Goal: Task Accomplishment & Management: Complete application form

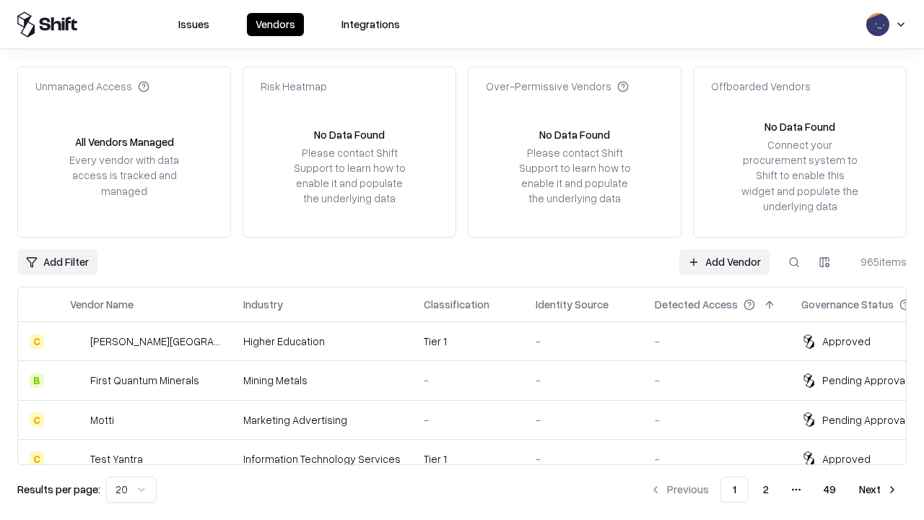
click at [724, 261] on link "Add Vendor" at bounding box center [724, 262] width 90 height 26
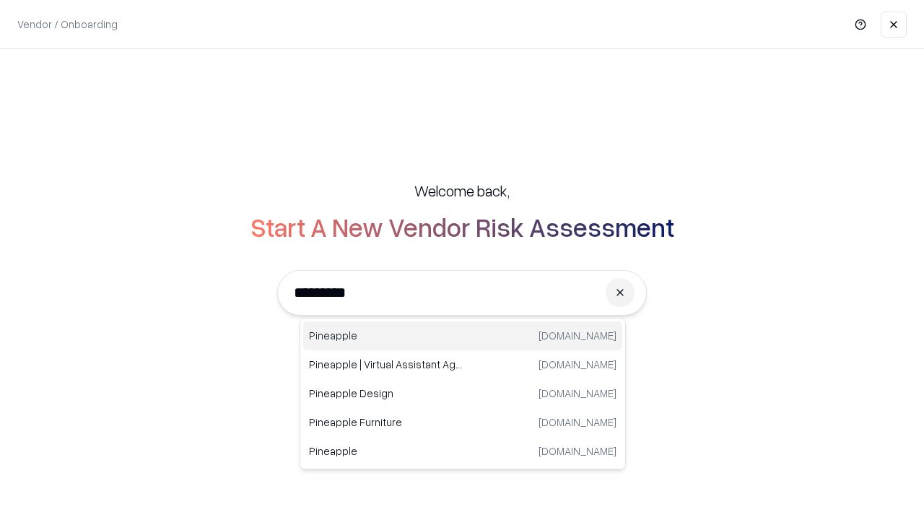
click at [463, 336] on div "Pineapple pineappleenergy.com" at bounding box center [462, 335] width 319 height 29
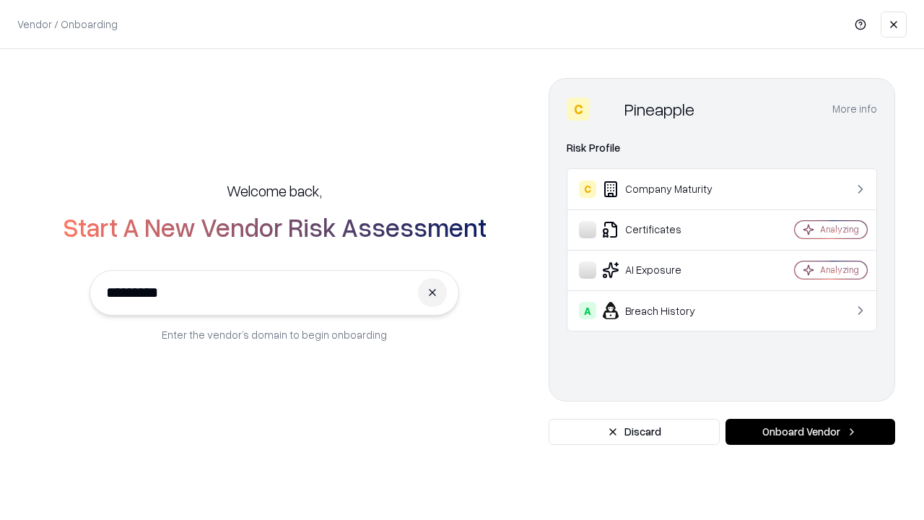
type input "*********"
click at [810, 432] on button "Onboard Vendor" at bounding box center [810, 432] width 170 height 26
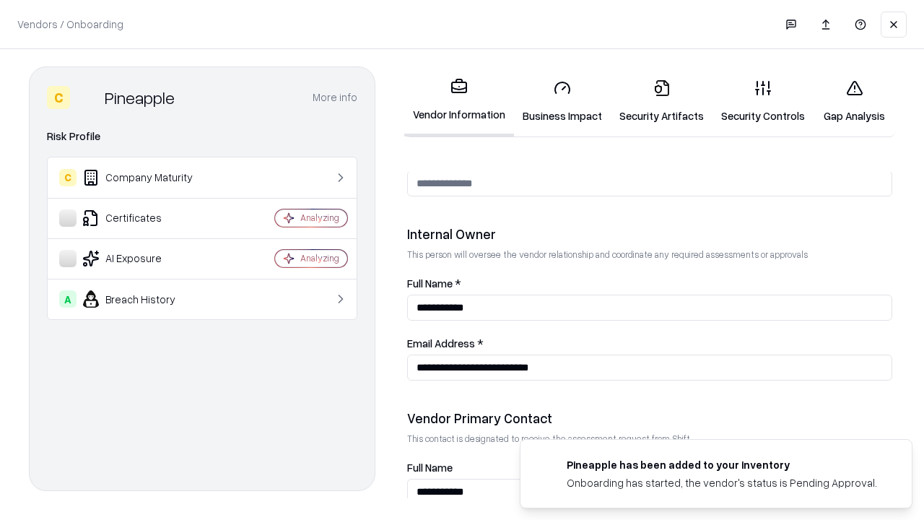
scroll to position [748, 0]
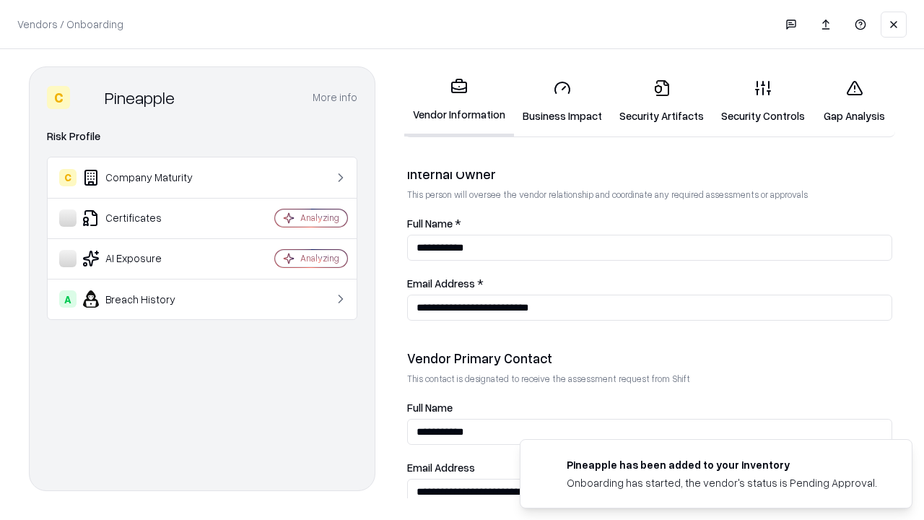
click at [562, 101] on link "Business Impact" at bounding box center [562, 101] width 97 height 67
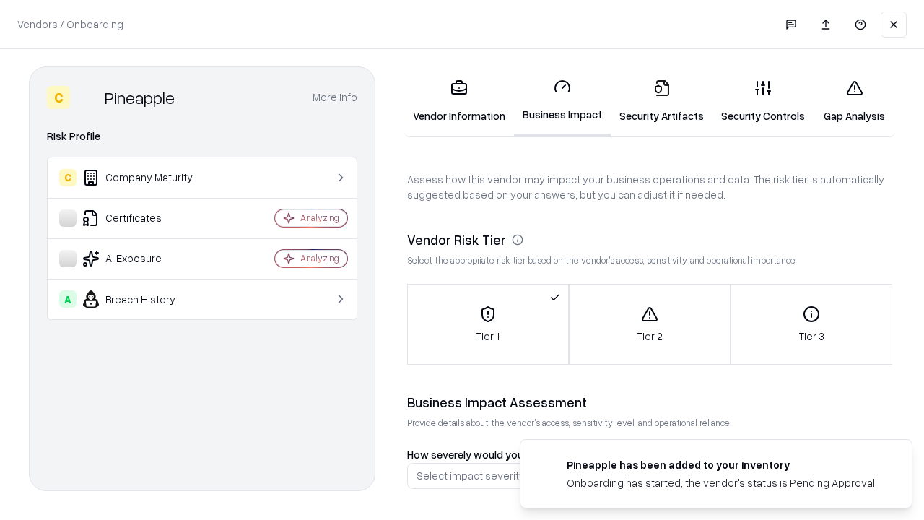
click at [661, 101] on link "Security Artifacts" at bounding box center [661, 101] width 102 height 67
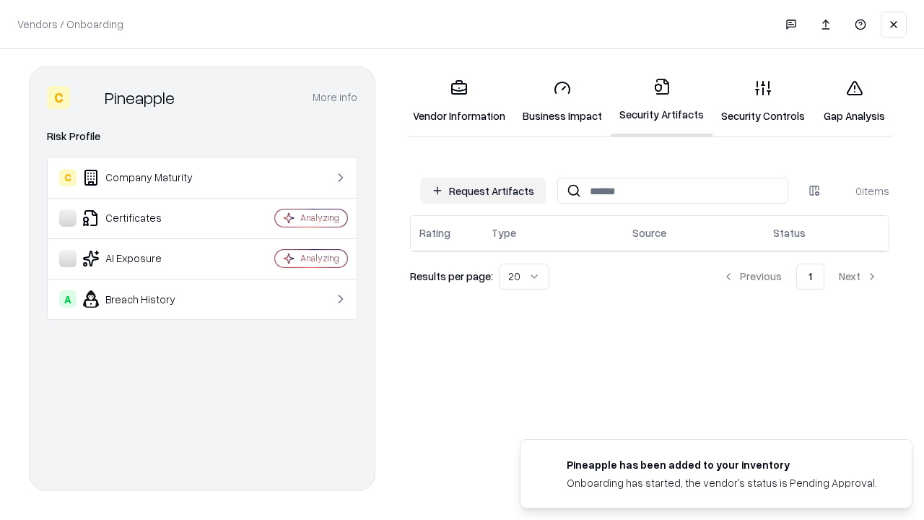
click at [483, 191] on button "Request Artifacts" at bounding box center [483, 191] width 126 height 26
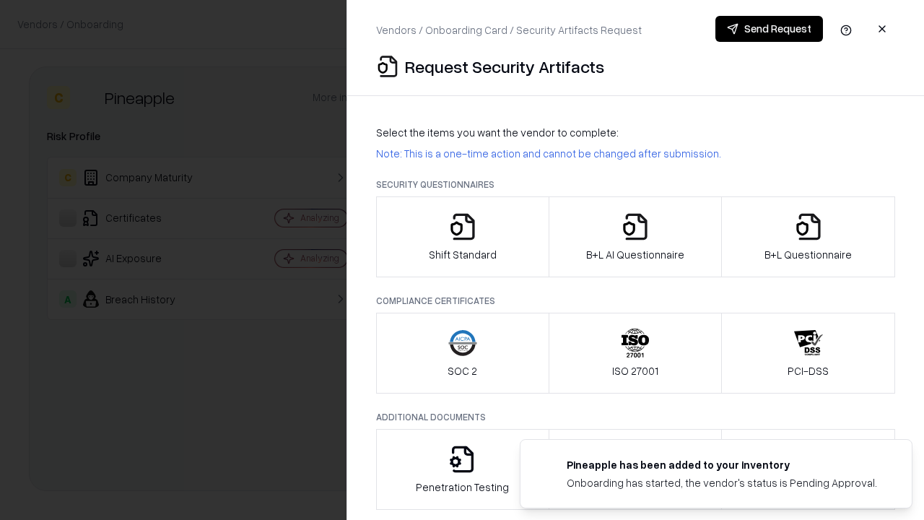
click at [462, 237] on icon "button" at bounding box center [462, 226] width 29 height 29
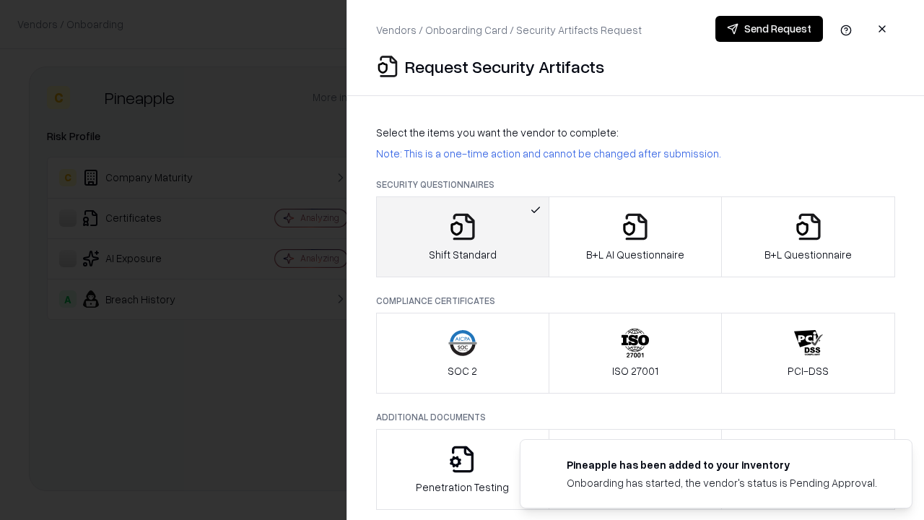
click at [769, 29] on button "Send Request" at bounding box center [769, 29] width 108 height 26
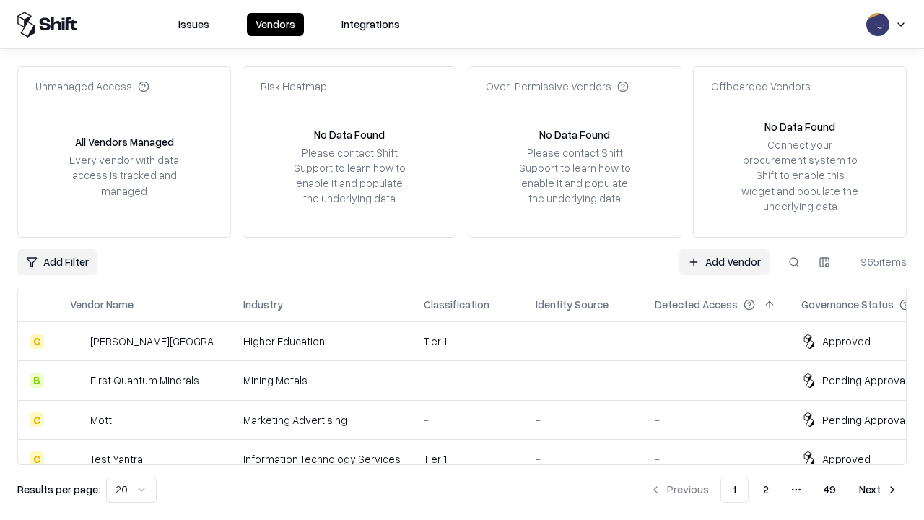
click at [794, 261] on button at bounding box center [794, 262] width 26 height 26
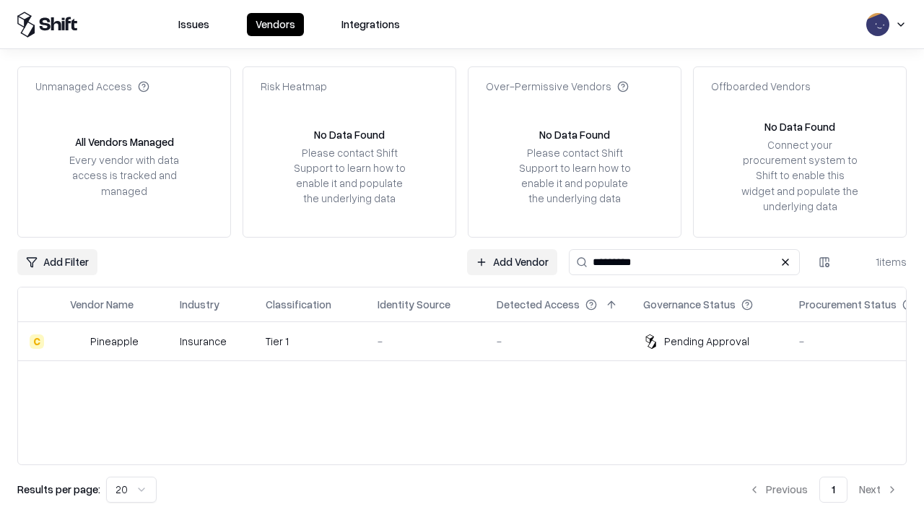
type input "*********"
click at [470, 341] on div "-" at bounding box center [425, 340] width 96 height 15
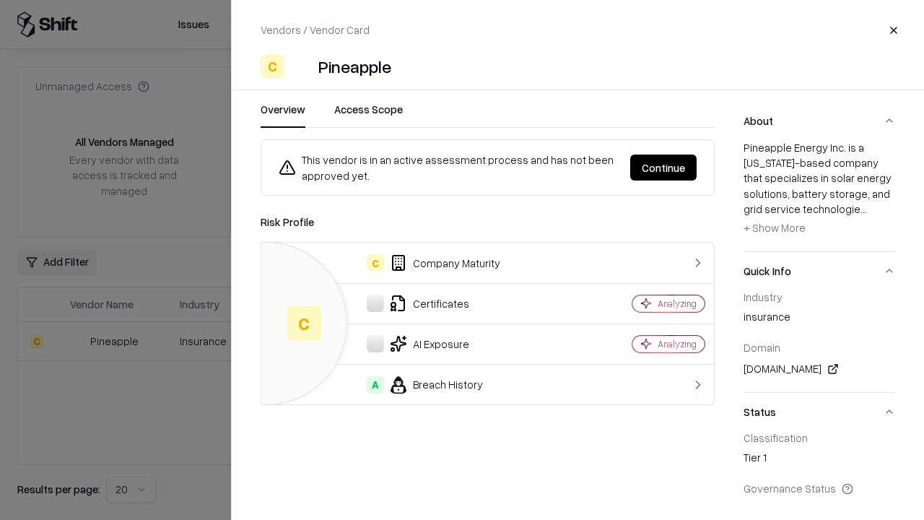
click at [663, 167] on button "Continue" at bounding box center [663, 167] width 66 height 26
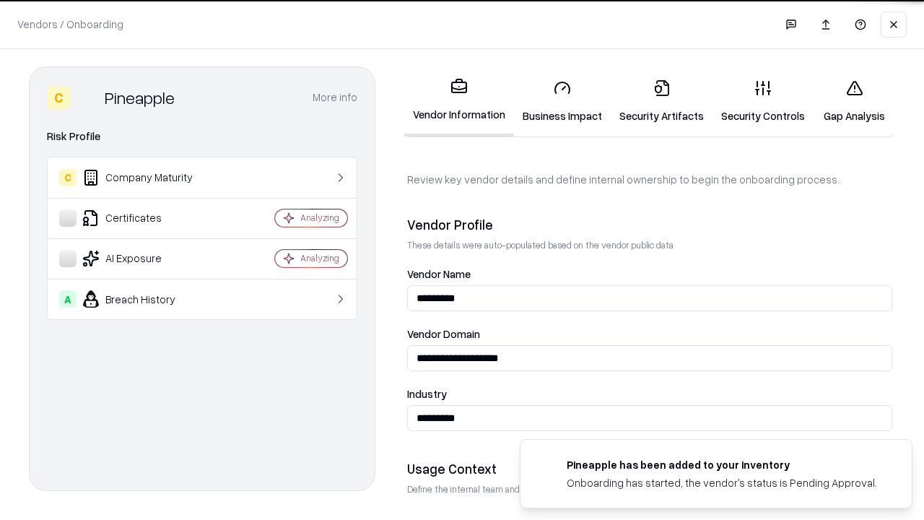
click at [661, 101] on link "Security Artifacts" at bounding box center [661, 101] width 102 height 67
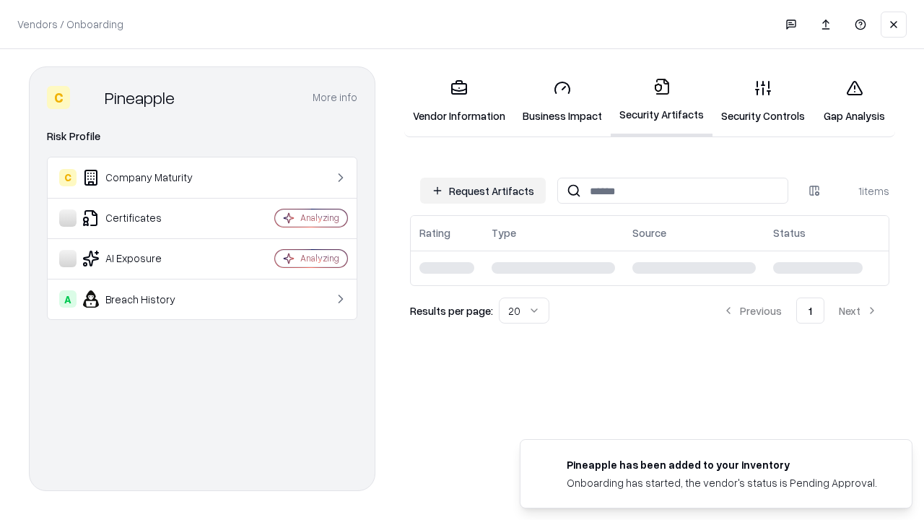
click at [854, 101] on link "Gap Analysis" at bounding box center [854, 101] width 82 height 67
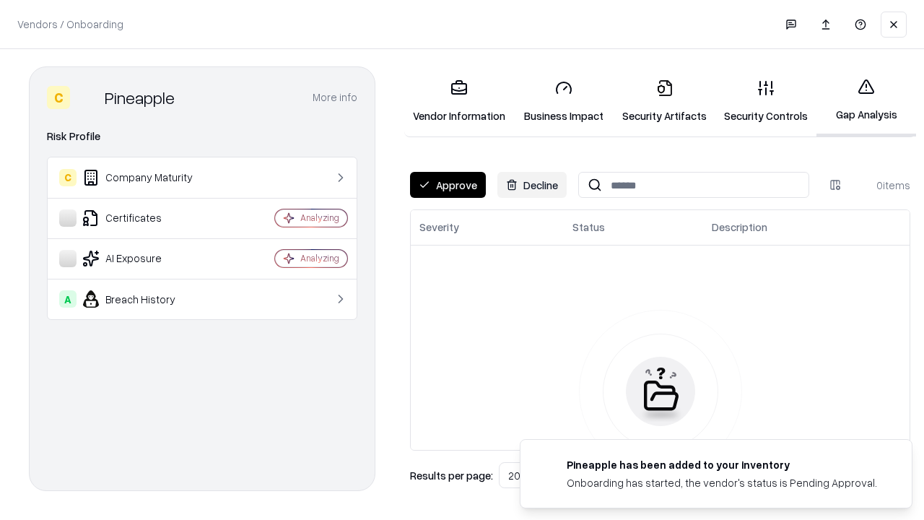
click at [447, 185] on button "Approve" at bounding box center [448, 185] width 76 height 26
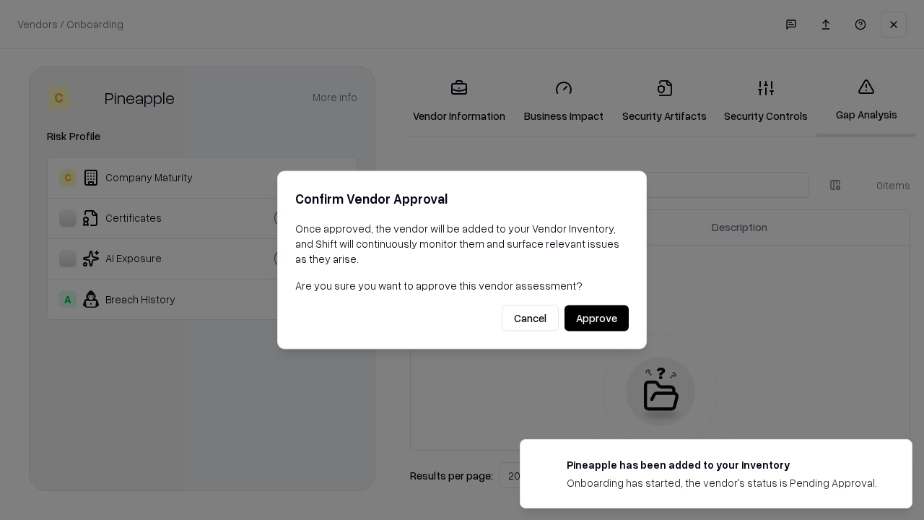
click at [596, 318] on button "Approve" at bounding box center [596, 318] width 64 height 26
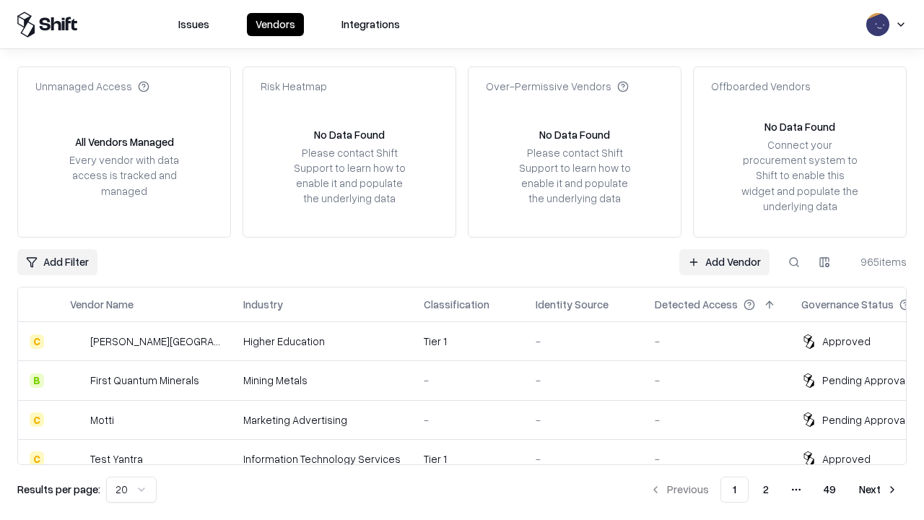
type input "*********"
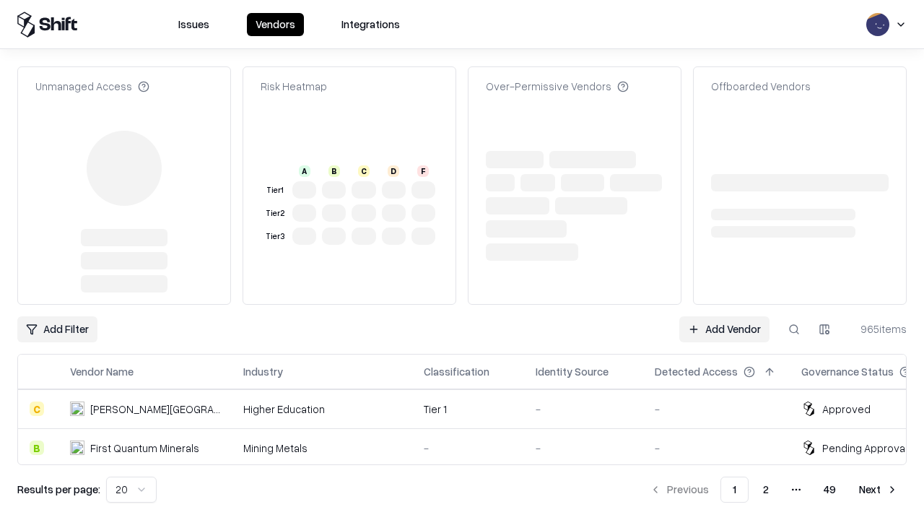
click at [724, 316] on link "Add Vendor" at bounding box center [724, 329] width 90 height 26
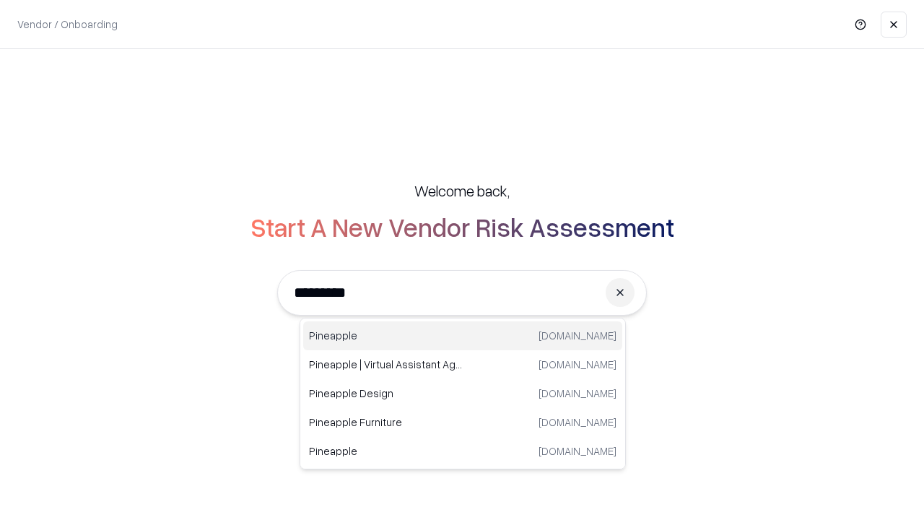
click at [463, 336] on div "Pineapple [DOMAIN_NAME]" at bounding box center [462, 335] width 319 height 29
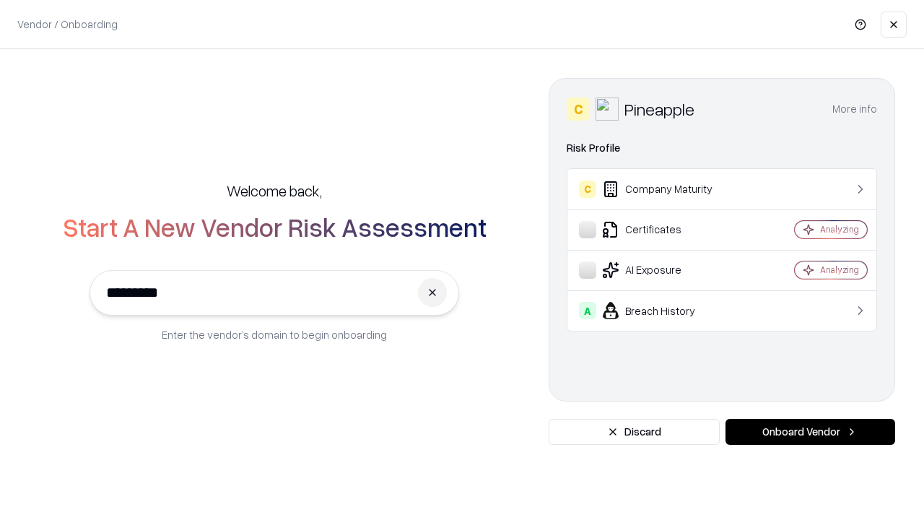
type input "*********"
click at [810, 432] on button "Onboard Vendor" at bounding box center [810, 432] width 170 height 26
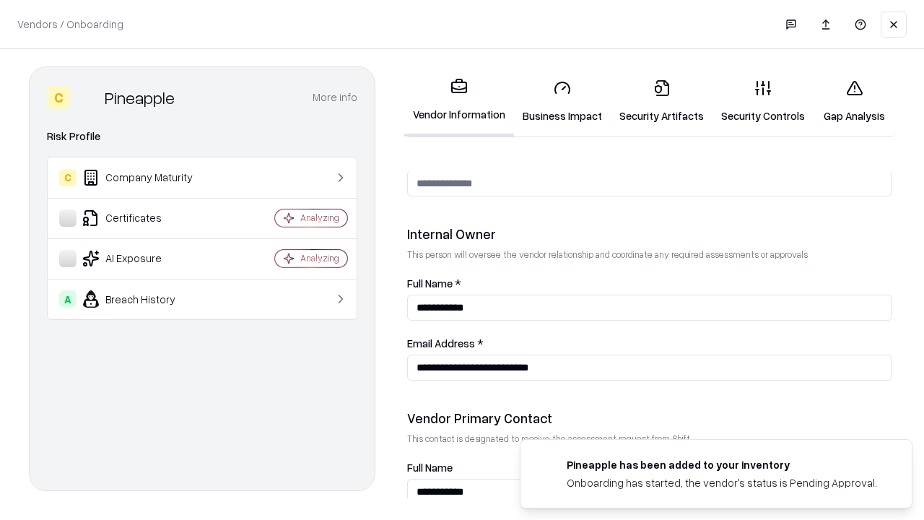
scroll to position [748, 0]
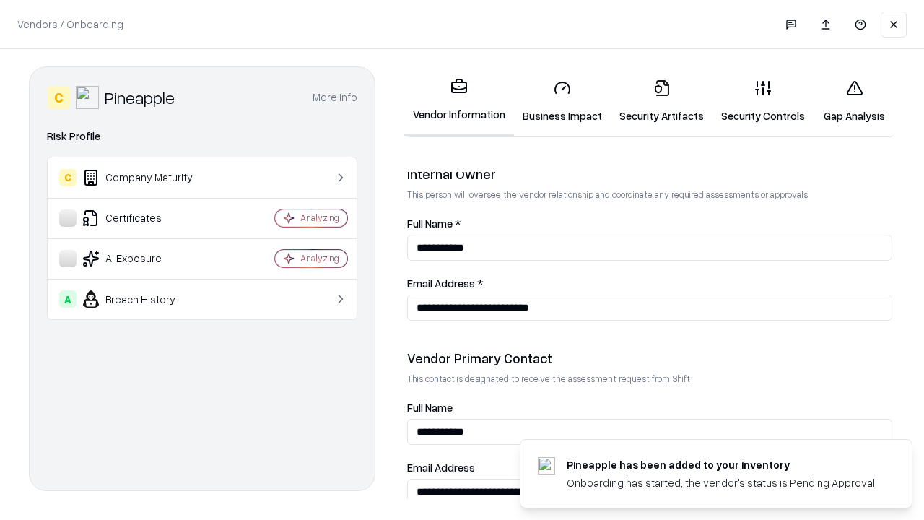
click at [854, 101] on link "Gap Analysis" at bounding box center [854, 101] width 82 height 67
